Goal: Task Accomplishment & Management: Complete application form

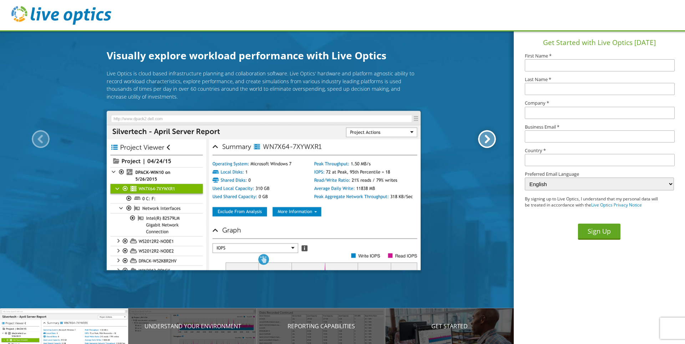
click at [486, 138] on div at bounding box center [487, 139] width 18 height 18
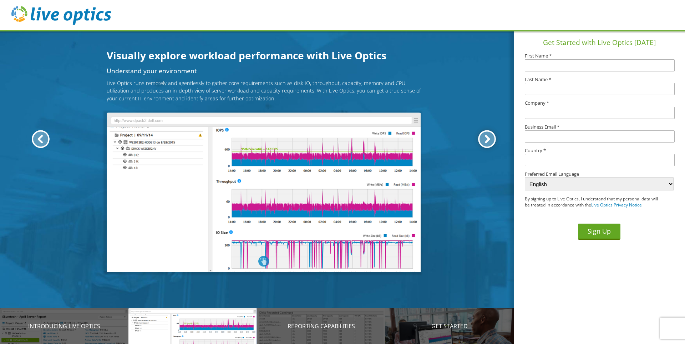
click at [490, 137] on div at bounding box center [487, 139] width 18 height 18
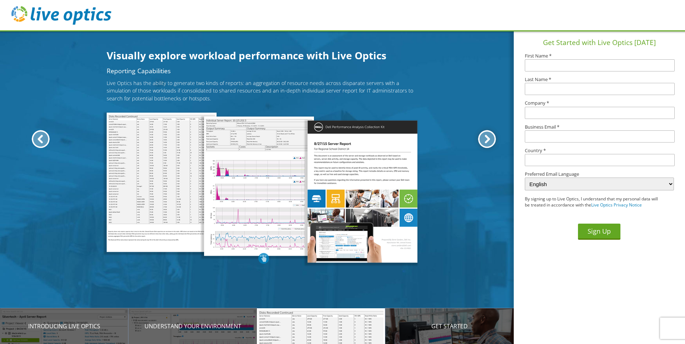
click at [489, 137] on div at bounding box center [487, 139] width 18 height 18
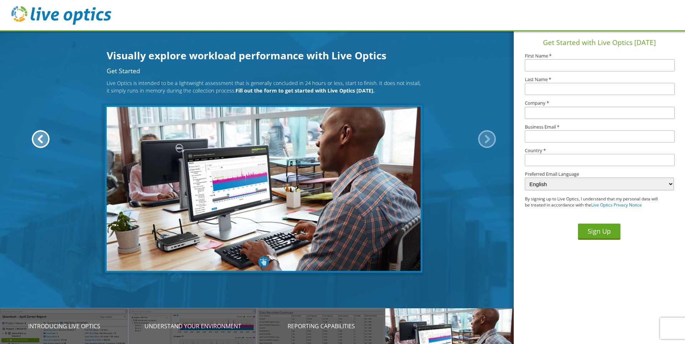
click at [489, 137] on div at bounding box center [487, 139] width 18 height 18
click at [35, 137] on div at bounding box center [41, 139] width 18 height 18
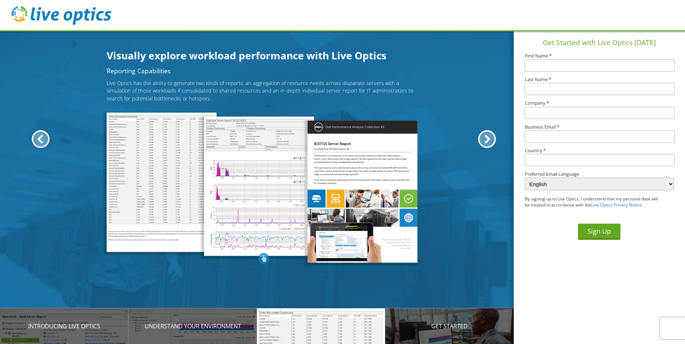
click at [35, 137] on div at bounding box center [41, 139] width 18 height 18
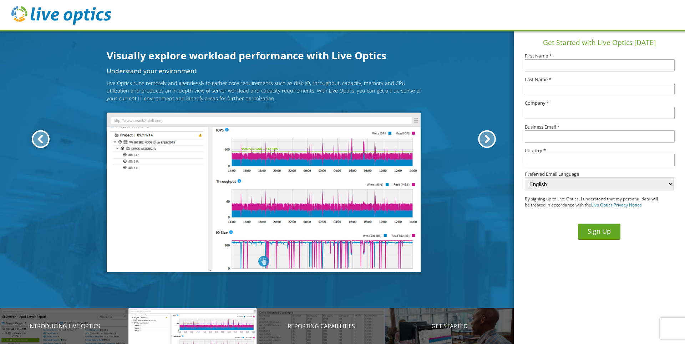
click at [35, 137] on div at bounding box center [41, 139] width 18 height 18
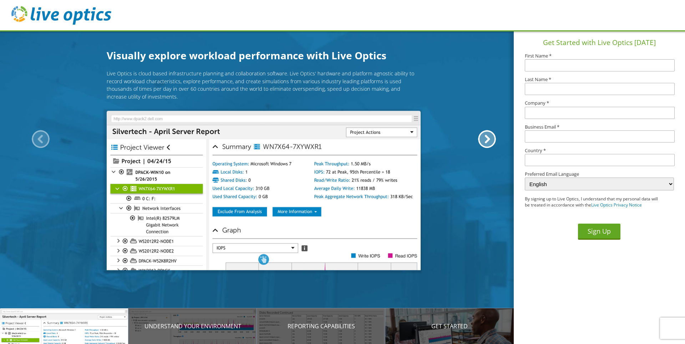
click at [35, 137] on div at bounding box center [41, 139] width 18 height 18
click at [488, 137] on div at bounding box center [487, 139] width 18 height 18
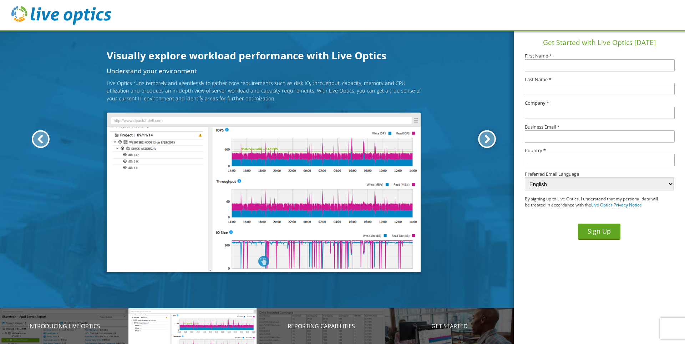
click at [488, 137] on div at bounding box center [487, 139] width 18 height 18
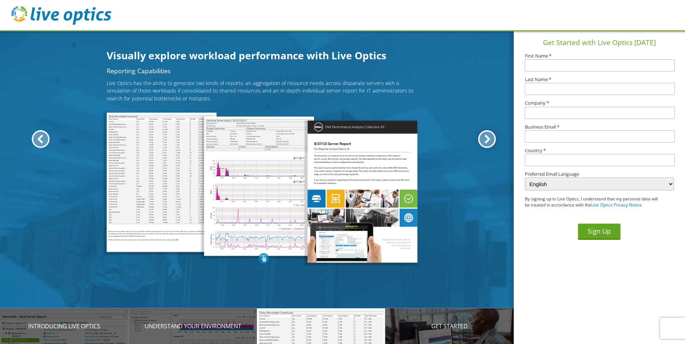
click at [488, 137] on div at bounding box center [487, 139] width 18 height 18
